Goal: Transaction & Acquisition: Obtain resource

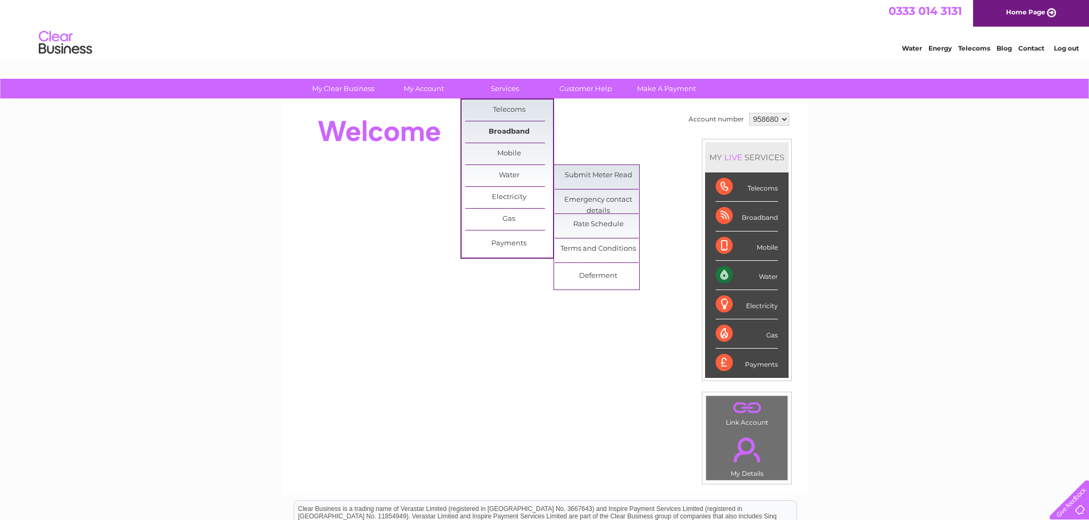
scroll to position [1, 0]
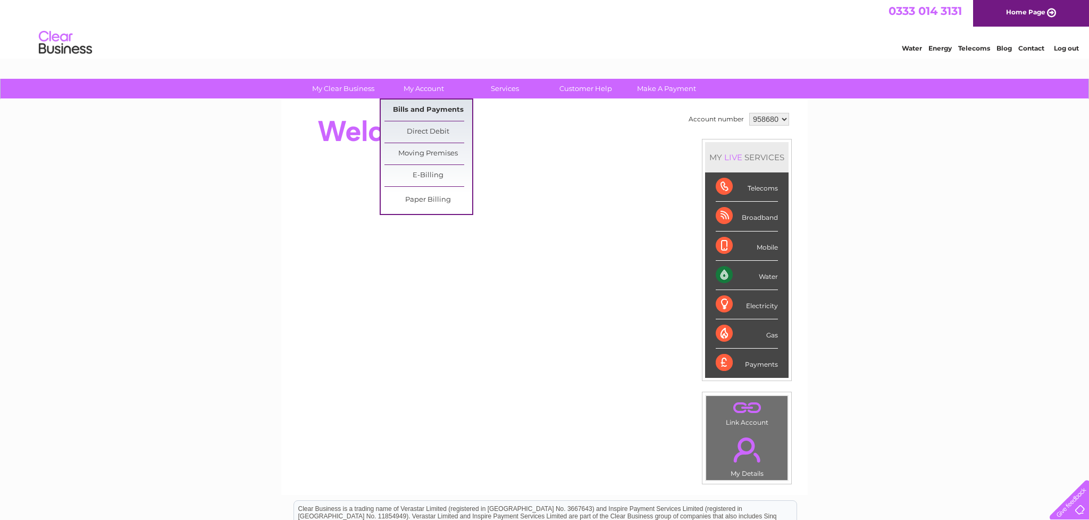
click at [427, 106] on link "Bills and Payments" at bounding box center [429, 109] width 88 height 21
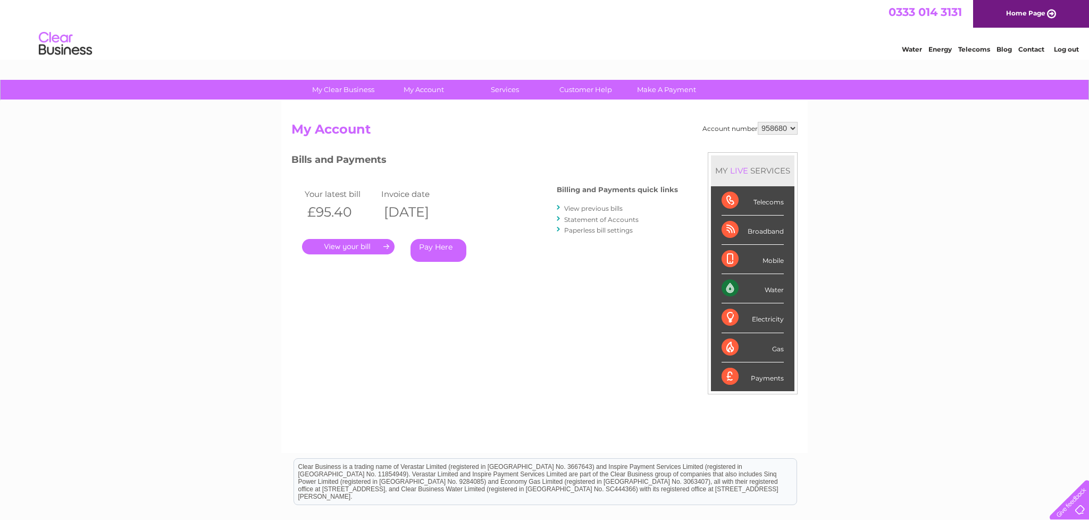
click at [356, 246] on link "." at bounding box center [348, 246] width 93 height 15
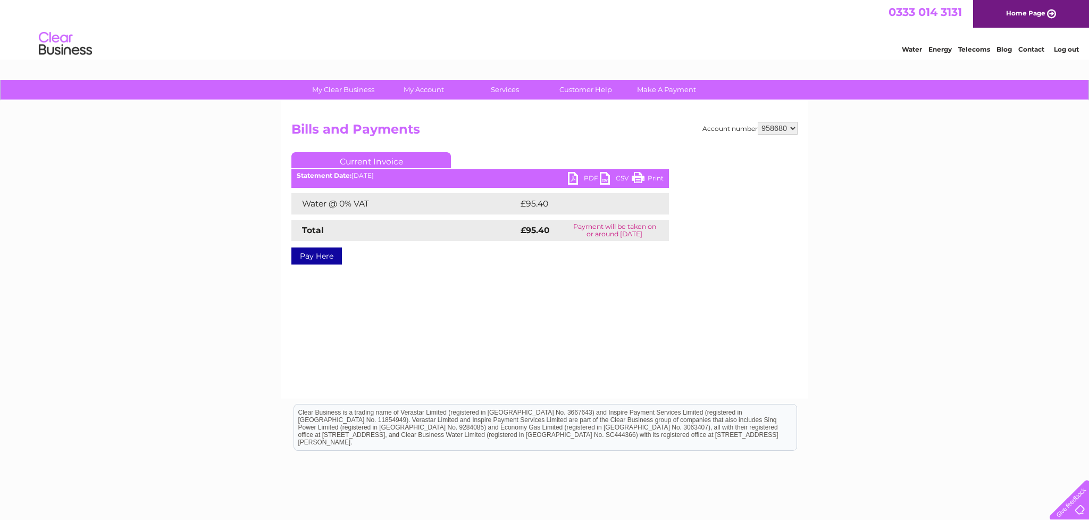
click at [588, 176] on link "PDF" at bounding box center [584, 179] width 32 height 15
click at [592, 179] on link "PDF" at bounding box center [584, 179] width 32 height 15
click at [591, 179] on link "PDF" at bounding box center [584, 179] width 32 height 15
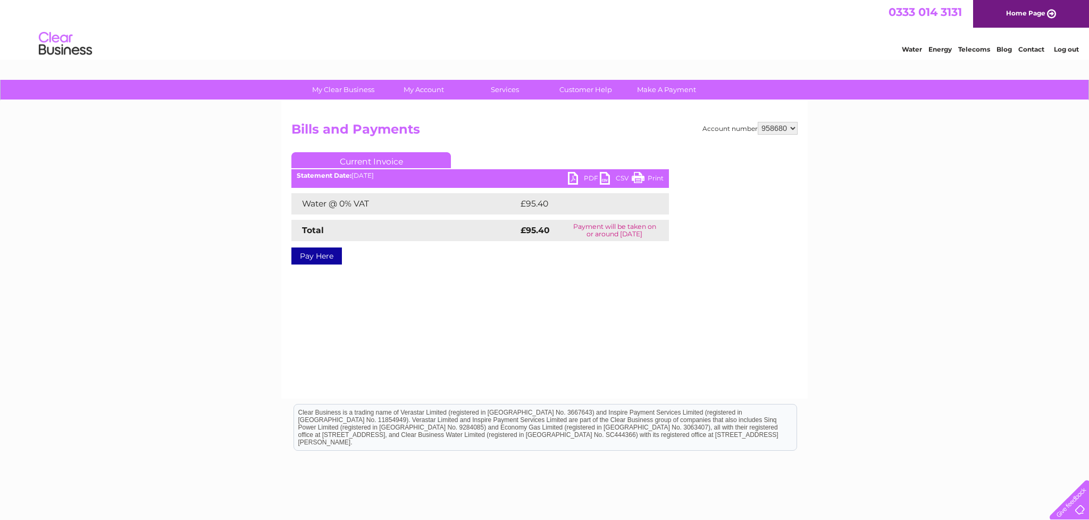
click at [591, 179] on link "PDF" at bounding box center [584, 179] width 32 height 15
click at [589, 179] on link "PDF" at bounding box center [584, 179] width 32 height 15
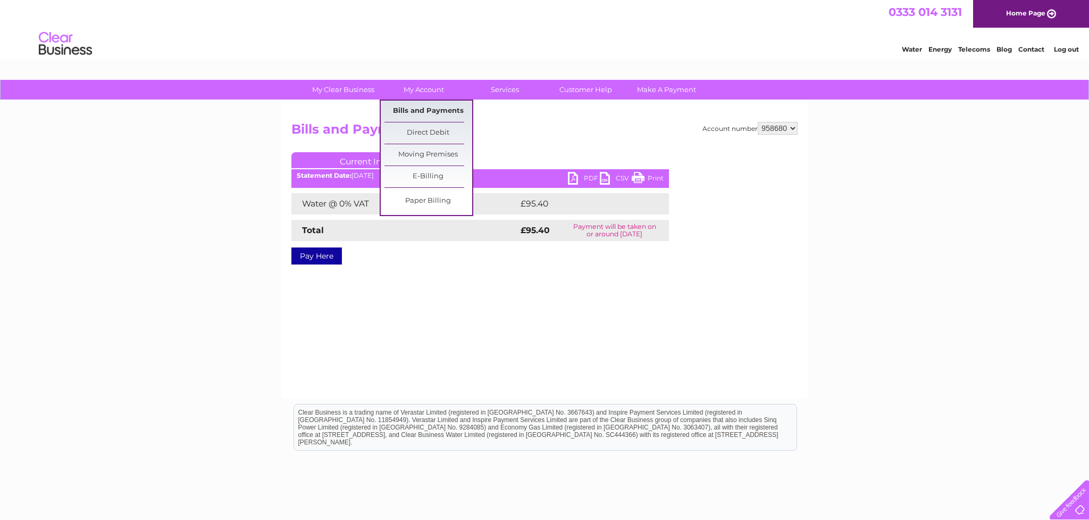
click at [436, 109] on link "Bills and Payments" at bounding box center [429, 111] width 88 height 21
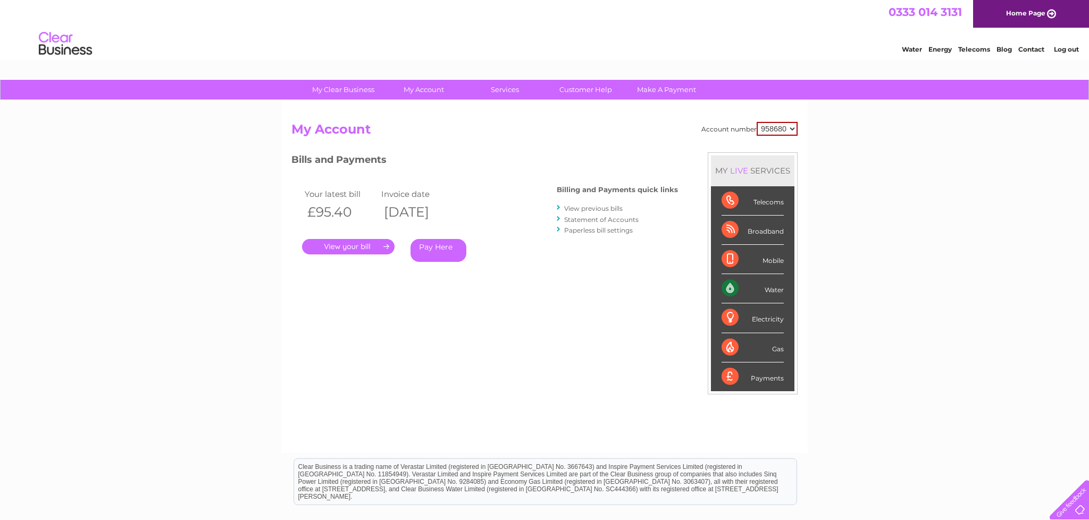
click at [353, 245] on link "." at bounding box center [348, 246] width 93 height 15
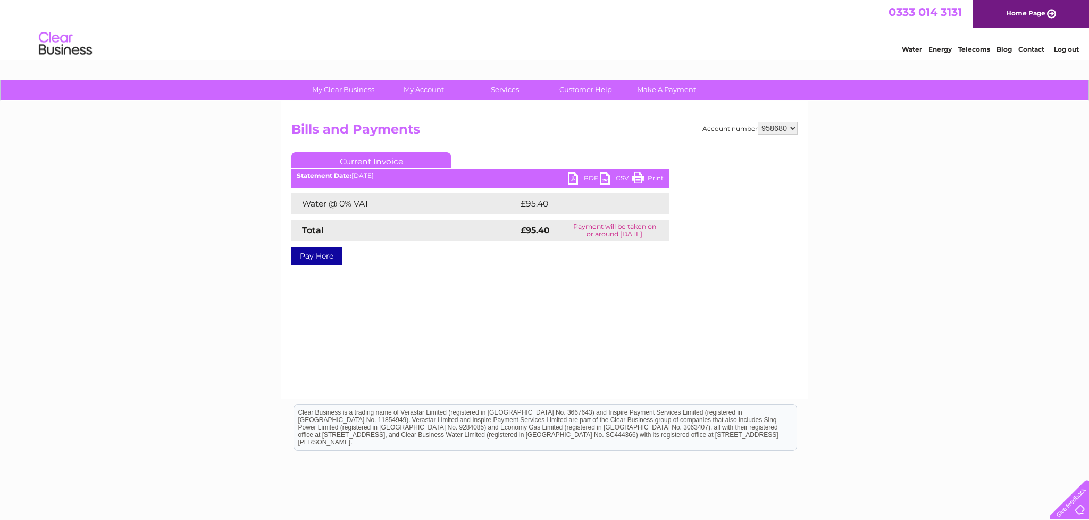
click at [574, 177] on link "PDF" at bounding box center [584, 179] width 32 height 15
click at [575, 177] on link "PDF" at bounding box center [584, 179] width 32 height 15
click at [574, 179] on link "PDF" at bounding box center [584, 179] width 32 height 15
click at [588, 177] on link "PDF" at bounding box center [584, 179] width 32 height 15
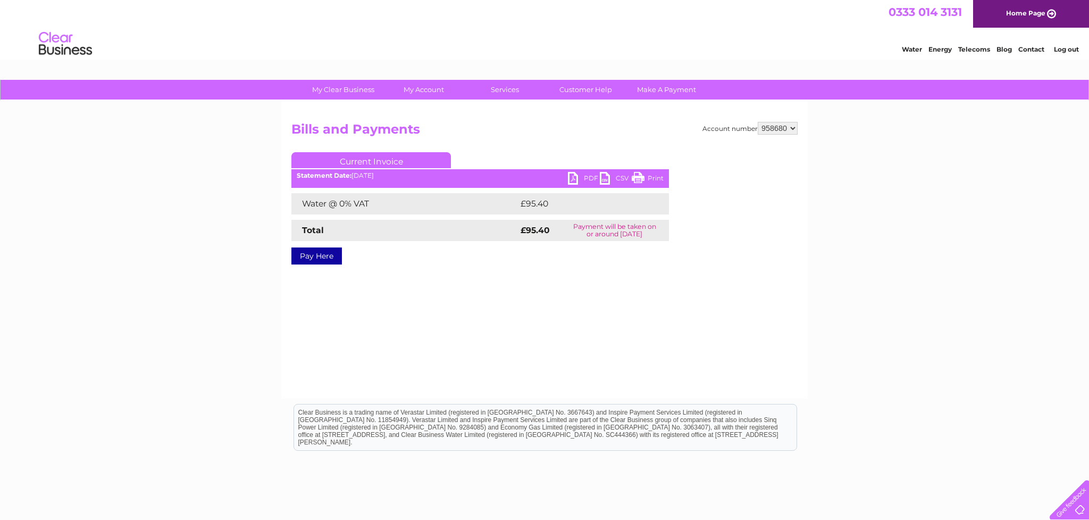
click at [589, 177] on link "PDF" at bounding box center [584, 179] width 32 height 15
click at [587, 180] on link "PDF" at bounding box center [584, 179] width 32 height 15
